Goal: Transaction & Acquisition: Purchase product/service

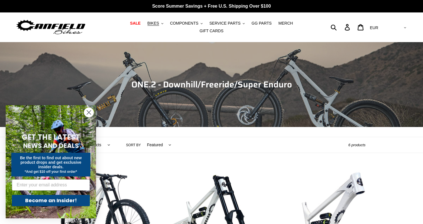
click at [90, 113] on icon "Close dialog" at bounding box center [89, 113] width 4 height 4
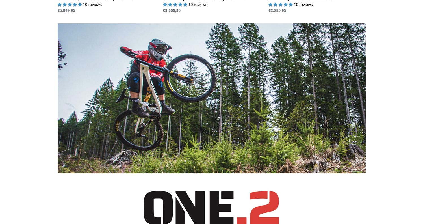
scroll to position [148, 0]
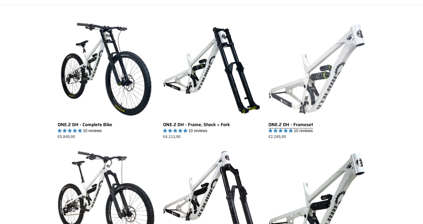
click at [326, 80] on link "ONE.2 DH - Frameset" at bounding box center [317, 80] width 97 height 119
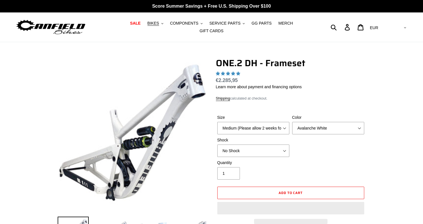
select select "highest-rating"
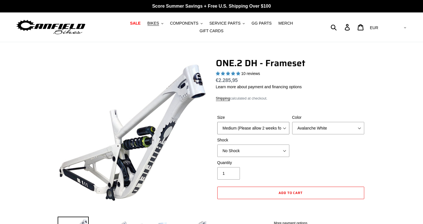
click at [279, 126] on select "Medium (Please allow 2 weeks for delivery) Large (Sold Out)" at bounding box center [254, 128] width 72 height 12
click at [334, 125] on select "Avalanche White Bentonite Grey" at bounding box center [329, 128] width 72 height 12
click at [293, 122] on select "Avalanche White Bentonite Grey" at bounding box center [329, 128] width 72 height 12
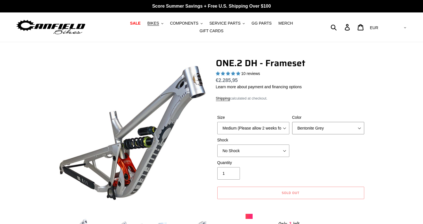
click at [338, 124] on select "Avalanche White Bentonite Grey" at bounding box center [329, 128] width 72 height 12
click at [293, 122] on select "Avalanche White Bentonite Grey" at bounding box center [329, 128] width 72 height 12
click at [274, 145] on select "No Shock Fox DHX2 Coil RockShox Vivid Coil EXT Storia LOK V3 (Custom Order)" at bounding box center [254, 151] width 72 height 12
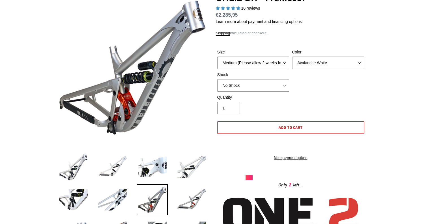
scroll to position [65, 0]
click at [280, 58] on select "Medium (Please allow 2 weeks for delivery) Large (Sold Out)" at bounding box center [254, 63] width 72 height 12
click at [218, 57] on select "Medium (Please allow 2 weeks for delivery) Large (Sold Out)" at bounding box center [254, 63] width 72 height 12
click at [306, 60] on select "Avalanche White Bentonite Grey" at bounding box center [329, 63] width 72 height 12
click at [293, 57] on select "Avalanche White Bentonite Grey" at bounding box center [329, 63] width 72 height 12
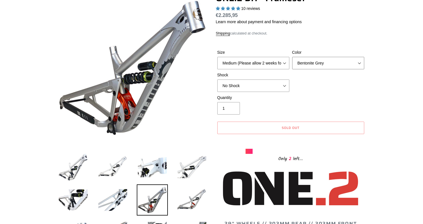
click at [313, 61] on select "Avalanche White Bentonite Grey" at bounding box center [329, 63] width 72 height 12
select select "Avalanche White"
click at [293, 57] on select "Avalanche White Bentonite Grey" at bounding box center [329, 63] width 72 height 12
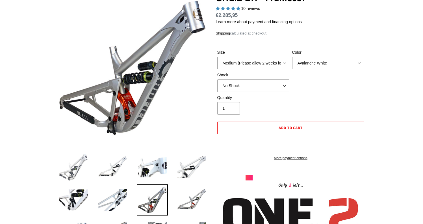
click at [82, 159] on img at bounding box center [73, 167] width 31 height 31
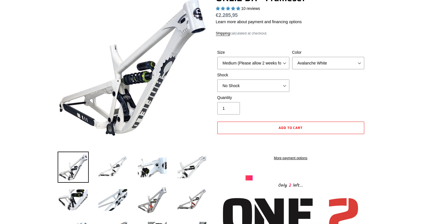
click at [158, 196] on img at bounding box center [152, 199] width 31 height 31
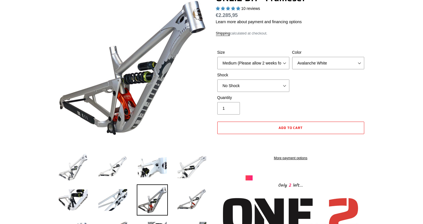
click at [84, 169] on img at bounding box center [73, 167] width 31 height 31
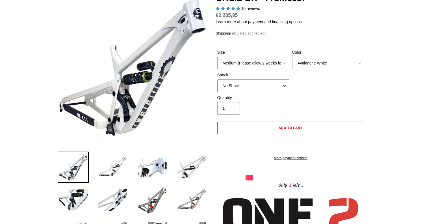
click at [277, 82] on select "No Shock Fox DHX2 Coil RockShox Vivid Coil EXT Storia LOK V3 (Custom Order)" at bounding box center [254, 85] width 72 height 12
click at [218, 79] on select "No Shock Fox DHX2 Coil RockShox Vivid Coil EXT Storia LOK V3 (Custom Order)" at bounding box center [254, 85] width 72 height 12
click at [267, 81] on select "No Shock Fox DHX2 Coil RockShox Vivid Coil EXT Storia LOK V3 (Custom Order)" at bounding box center [254, 85] width 72 height 12
click at [218, 79] on select "No Shock Fox DHX2 Coil RockShox Vivid Coil EXT Storia LOK V3 (Custom Order)" at bounding box center [254, 85] width 72 height 12
click at [256, 80] on select "No Shock Fox DHX2 Coil RockShox Vivid Coil EXT Storia LOK V3 (Custom Order)" at bounding box center [254, 85] width 72 height 12
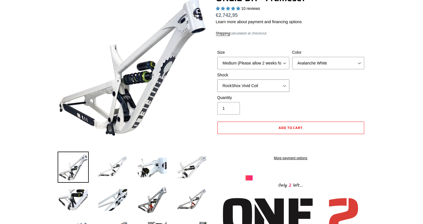
click at [218, 79] on select "No Shock Fox DHX2 Coil RockShox Vivid Coil EXT Storia LOK V3 (Custom Order)" at bounding box center [254, 85] width 72 height 12
click at [253, 83] on select "No Shock Fox DHX2 Coil RockShox Vivid Coil EXT Storia LOK V3 (Custom Order)" at bounding box center [254, 85] width 72 height 12
click at [218, 79] on select "No Shock Fox DHX2 Coil RockShox Vivid Coil EXT Storia LOK V3 (Custom Order)" at bounding box center [254, 85] width 72 height 12
click at [264, 83] on select "No Shock Fox DHX2 Coil RockShox Vivid Coil EXT Storia LOK V3 (Custom Order)" at bounding box center [254, 85] width 72 height 12
select select "No Shock"
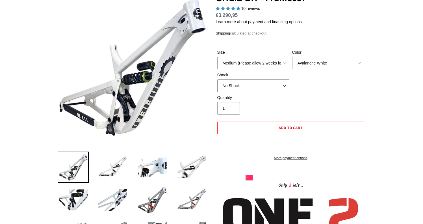
click at [218, 79] on select "No Shock Fox DHX2 Coil RockShox Vivid Coil EXT Storia LOK V3 (Custom Order)" at bounding box center [254, 85] width 72 height 12
click at [338, 61] on select "Avalanche White Bentonite Grey" at bounding box center [329, 63] width 72 height 12
click at [293, 57] on select "Avalanche White Bentonite Grey" at bounding box center [329, 63] width 72 height 12
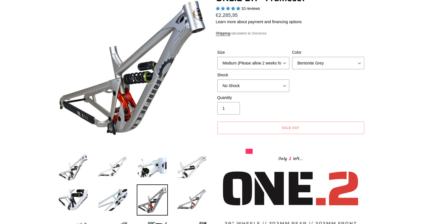
click at [332, 66] on div "Size Medium (Please allow 2 weeks for delivery) Large (Sold Out) Color Avalanch…" at bounding box center [291, 72] width 150 height 45
click at [334, 58] on select "Avalanche White Bentonite Grey" at bounding box center [329, 63] width 72 height 12
click at [293, 57] on select "Avalanche White Bentonite Grey" at bounding box center [329, 63] width 72 height 12
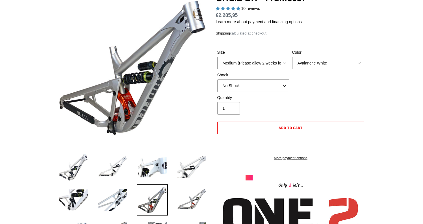
click at [330, 60] on select "Avalanche White Bentonite Grey" at bounding box center [329, 63] width 72 height 12
click at [293, 57] on select "Avalanche White Bentonite Grey" at bounding box center [329, 63] width 72 height 12
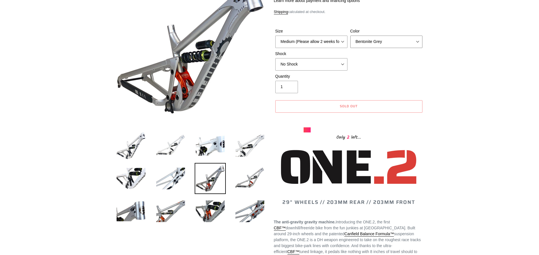
scroll to position [83, 0]
click at [329, 37] on select "Medium (Please allow 2 weeks for delivery) Large (Sold Out)" at bounding box center [311, 42] width 72 height 12
click at [275, 36] on select "Medium (Please allow 2 weeks for delivery) Large (Sold Out)" at bounding box center [311, 42] width 72 height 12
click at [347, 106] on span "Sold out" at bounding box center [349, 106] width 18 height 5
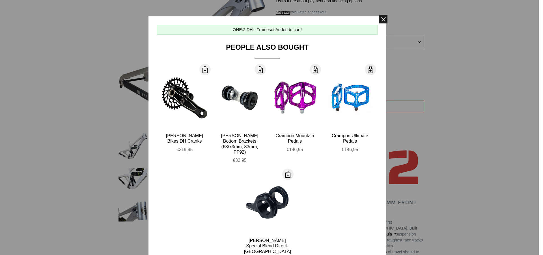
click at [380, 19] on span at bounding box center [383, 19] width 8 height 8
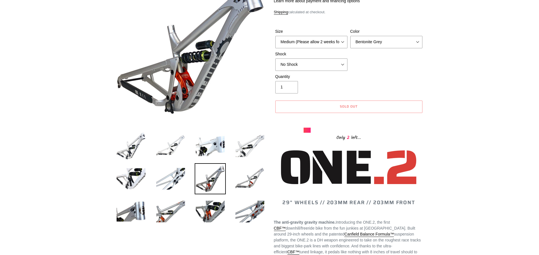
scroll to position [0, 0]
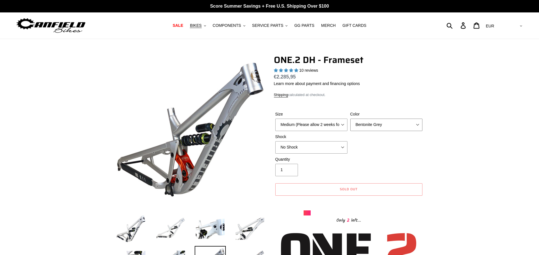
click at [392, 125] on select "Avalanche White Bentonite Grey" at bounding box center [386, 125] width 72 height 12
click at [350, 119] on select "Avalanche White Bentonite Grey" at bounding box center [386, 125] width 72 height 12
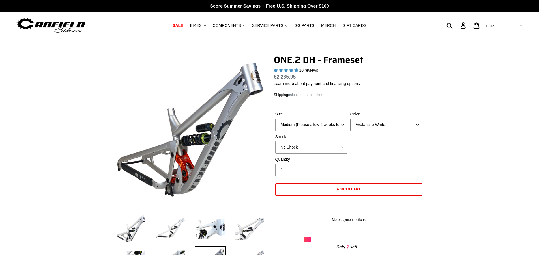
click at [381, 125] on select "Avalanche White Bentonite Grey" at bounding box center [386, 125] width 72 height 12
click at [350, 119] on select "Avalanche White Bentonite Grey" at bounding box center [386, 125] width 72 height 12
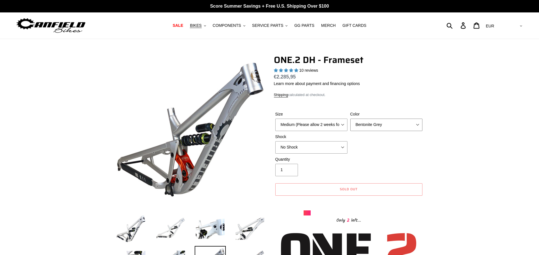
click at [380, 124] on select "Avalanche White Bentonite Grey" at bounding box center [386, 125] width 72 height 12
click at [350, 119] on select "Avalanche White Bentonite Grey" at bounding box center [386, 125] width 72 height 12
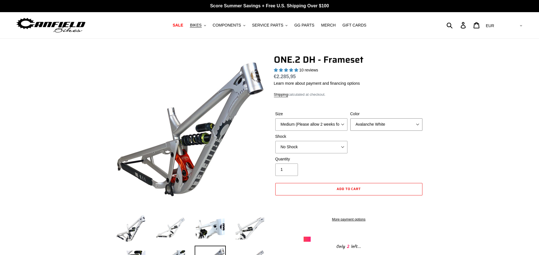
scroll to position [16, 0]
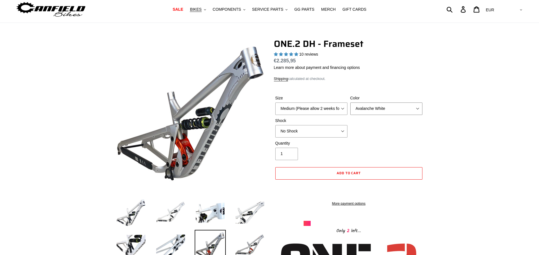
click at [375, 109] on select "Avalanche White Bentonite Grey" at bounding box center [386, 109] width 72 height 12
select select "Bentonite Grey"
click at [350, 103] on select "Avalanche White Bentonite Grey" at bounding box center [386, 109] width 72 height 12
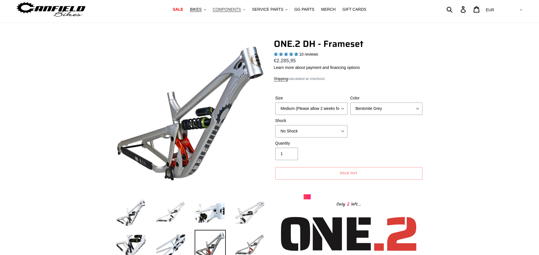
click at [244, 9] on button "COMPONENTS .cls-1{fill:#231f20}" at bounding box center [229, 10] width 38 height 8
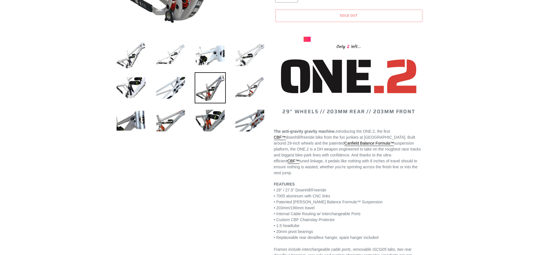
scroll to position [78, 0]
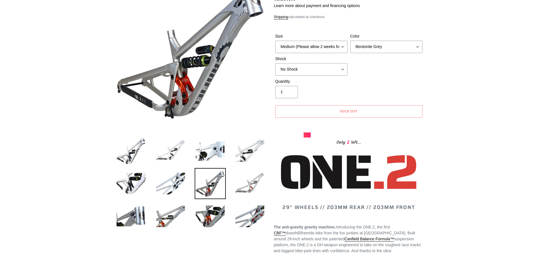
click at [250, 192] on img at bounding box center [249, 183] width 31 height 31
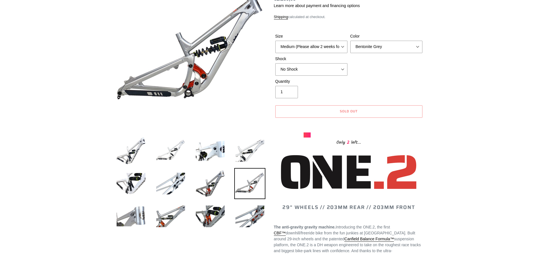
click at [135, 215] on img at bounding box center [130, 216] width 31 height 31
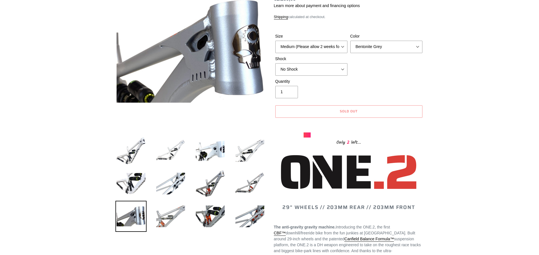
click at [165, 217] on img at bounding box center [170, 216] width 31 height 31
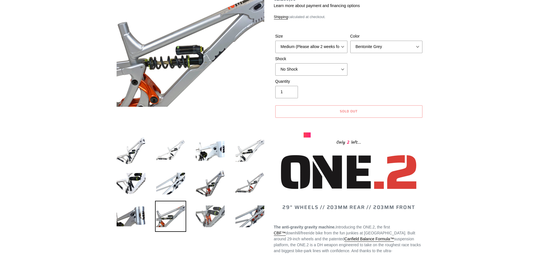
click at [208, 218] on img at bounding box center [210, 216] width 31 height 31
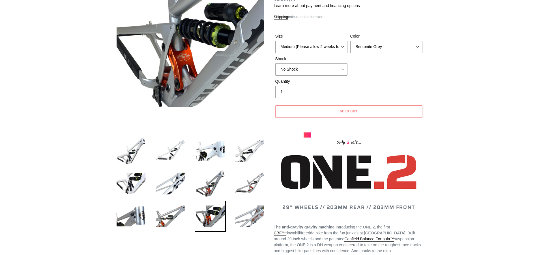
click at [245, 215] on img at bounding box center [249, 216] width 31 height 31
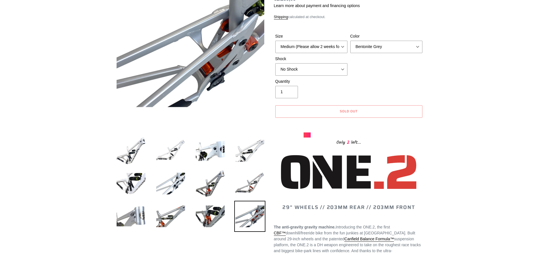
click at [132, 218] on img at bounding box center [130, 216] width 31 height 31
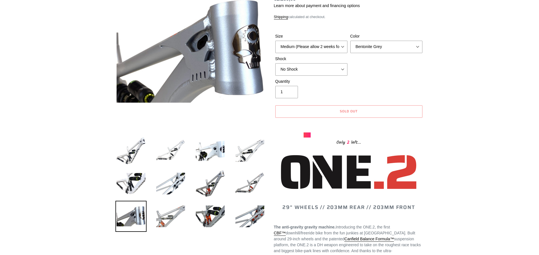
click at [165, 221] on img at bounding box center [170, 216] width 31 height 31
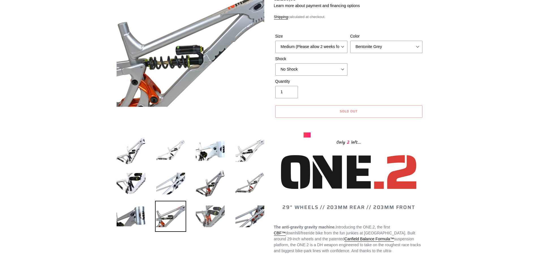
click at [208, 214] on img at bounding box center [210, 216] width 31 height 31
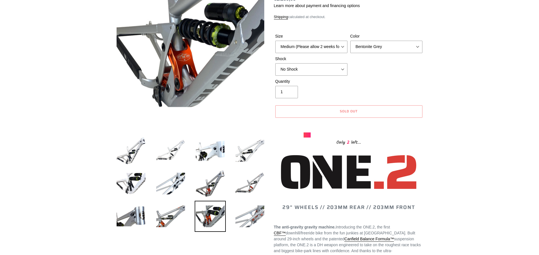
click at [253, 220] on img at bounding box center [249, 216] width 31 height 31
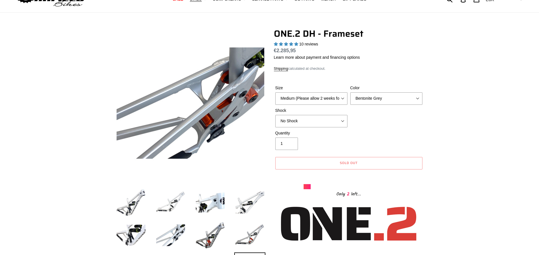
scroll to position [91, 0]
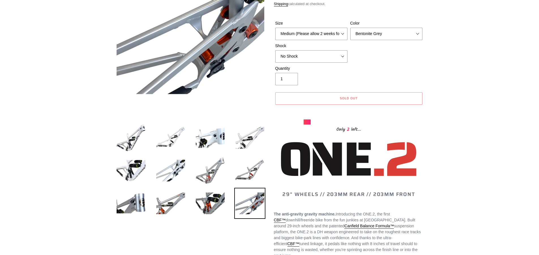
click at [225, 163] on img at bounding box center [210, 170] width 31 height 31
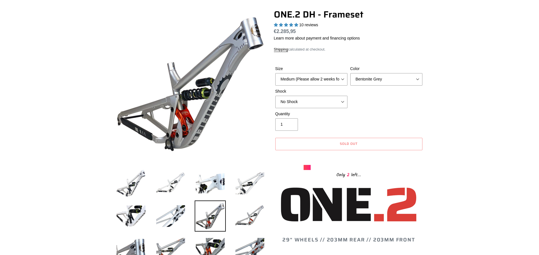
scroll to position [48, 0]
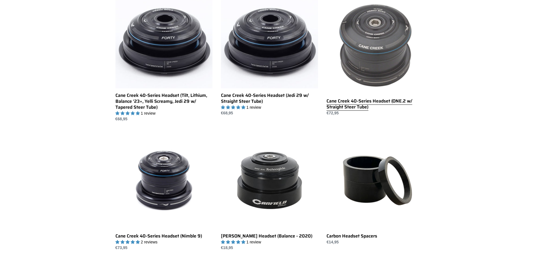
scroll to position [125, 0]
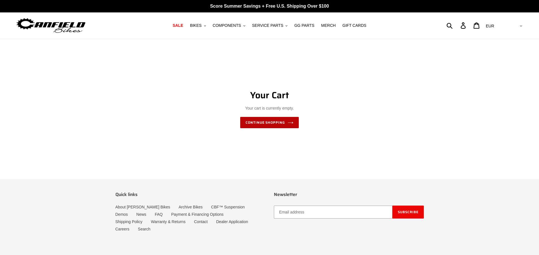
click at [268, 121] on link "Continue shopping" at bounding box center [269, 122] width 59 height 11
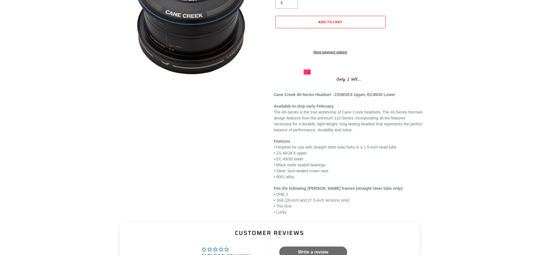
scroll to position [120, 0]
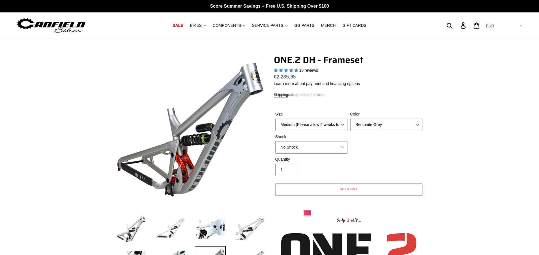
select select "Bentonite Grey"
select select "highest-rating"
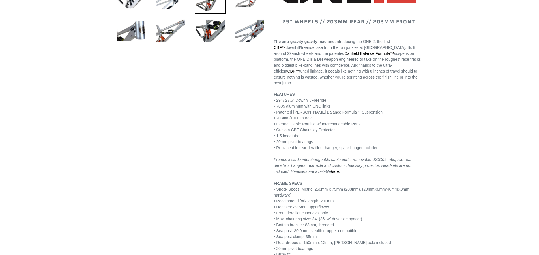
scroll to position [270, 0]
